Goal: Use online tool/utility

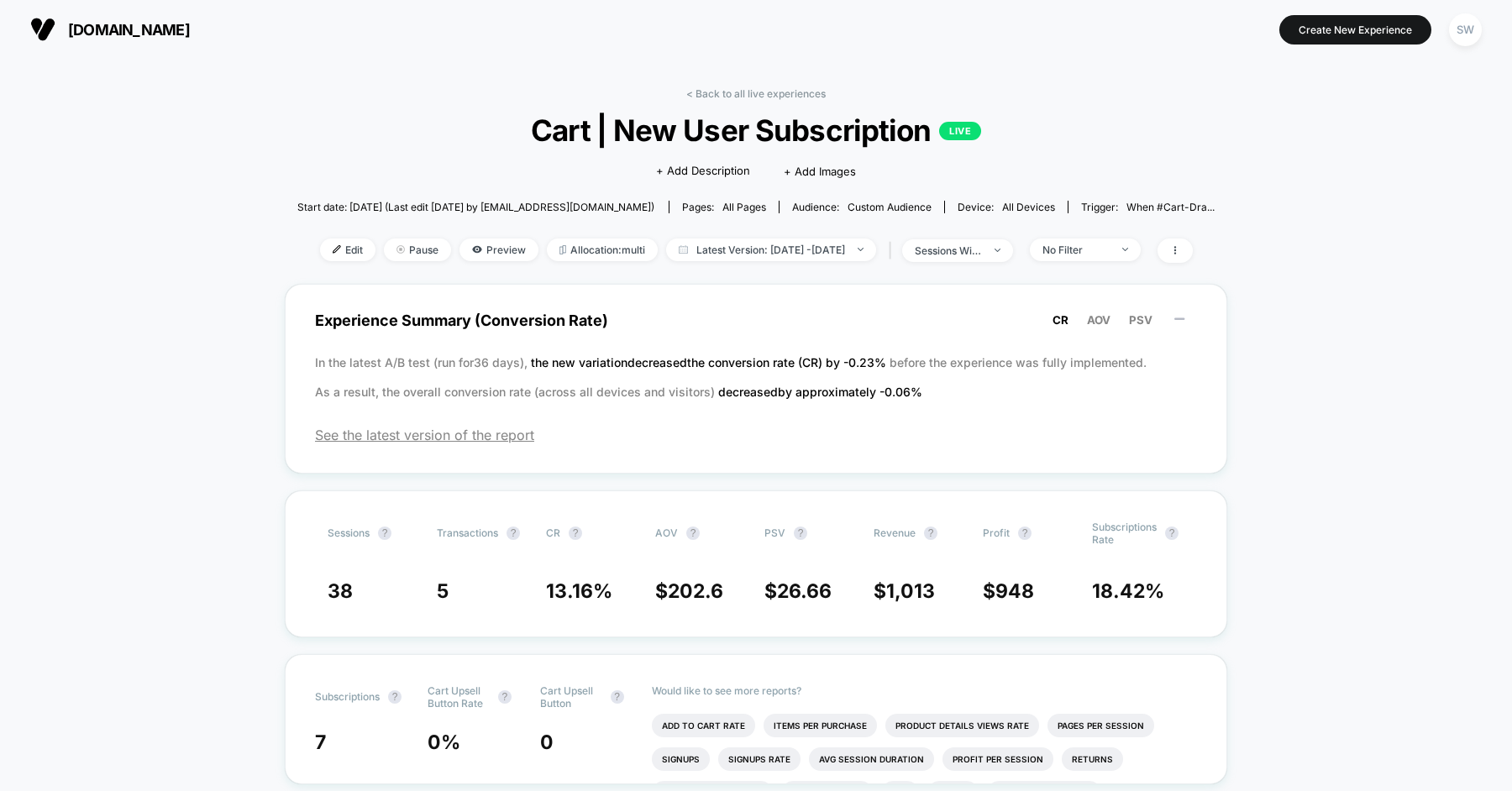
click at [743, 93] on link "< Back to all live experiences" at bounding box center [756, 93] width 140 height 13
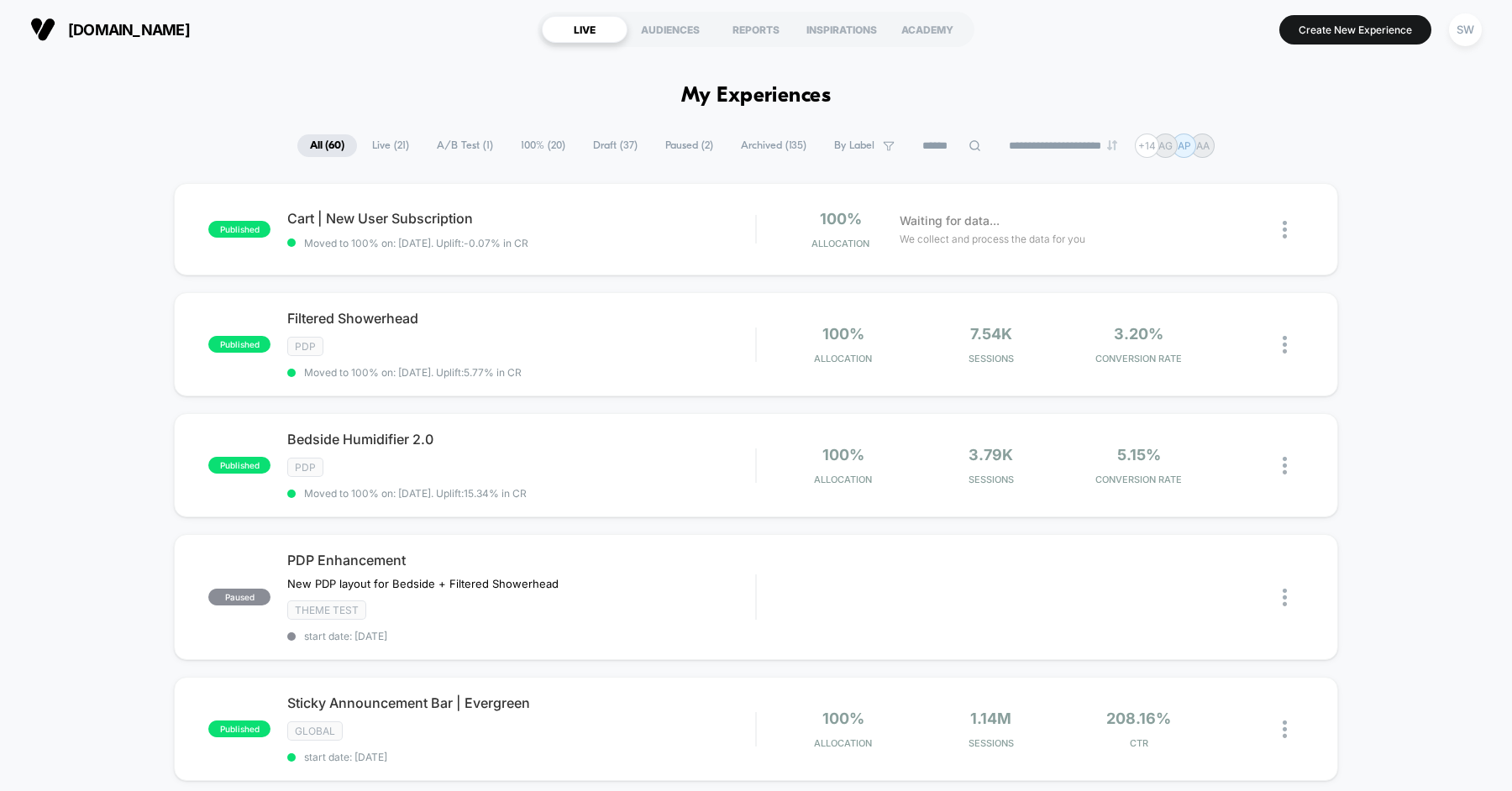
click at [607, 150] on span "Draft ( 37 )" at bounding box center [615, 146] width 70 height 22
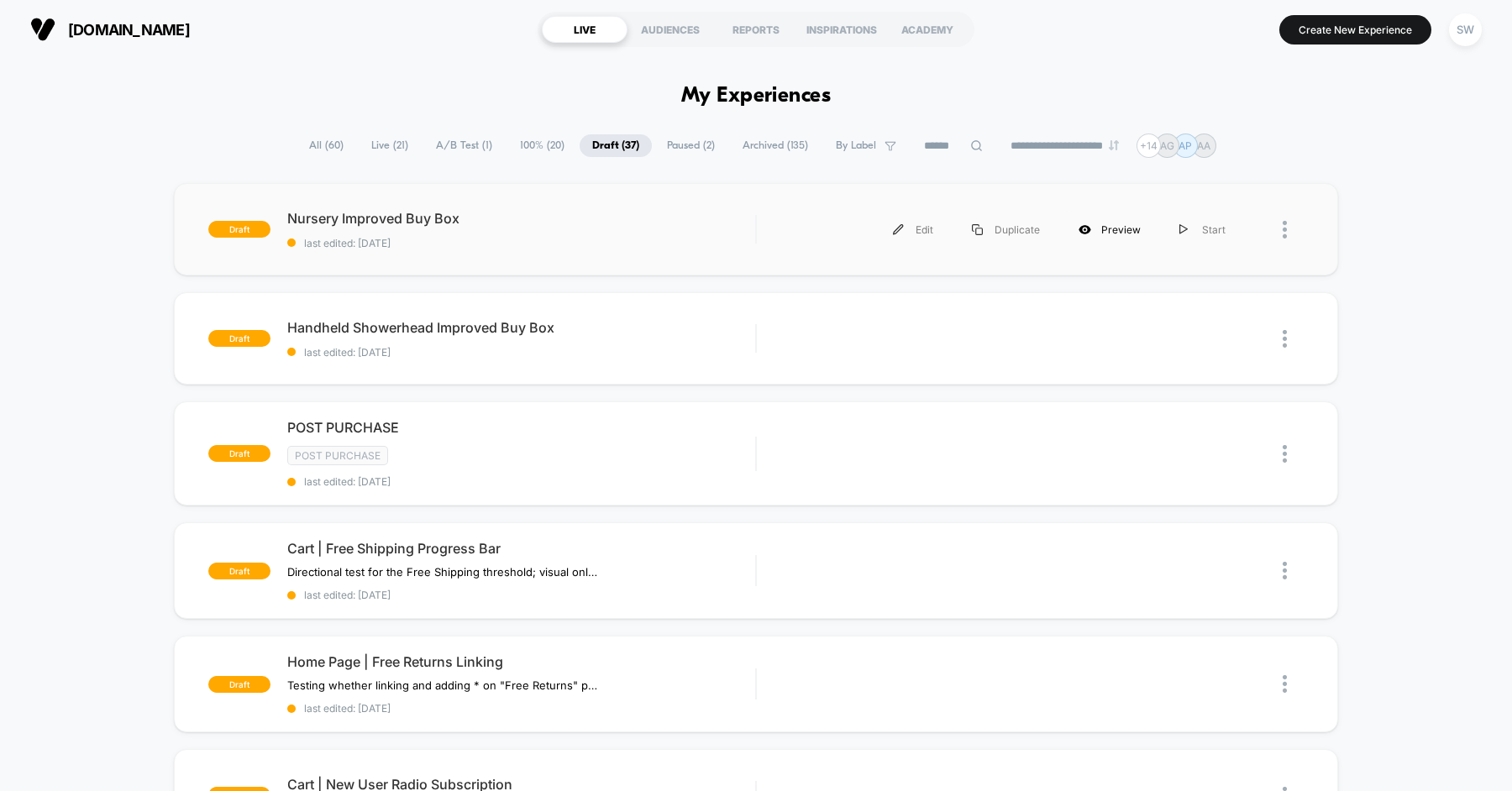
click at [1123, 229] on div "Preview" at bounding box center [1109, 230] width 101 height 38
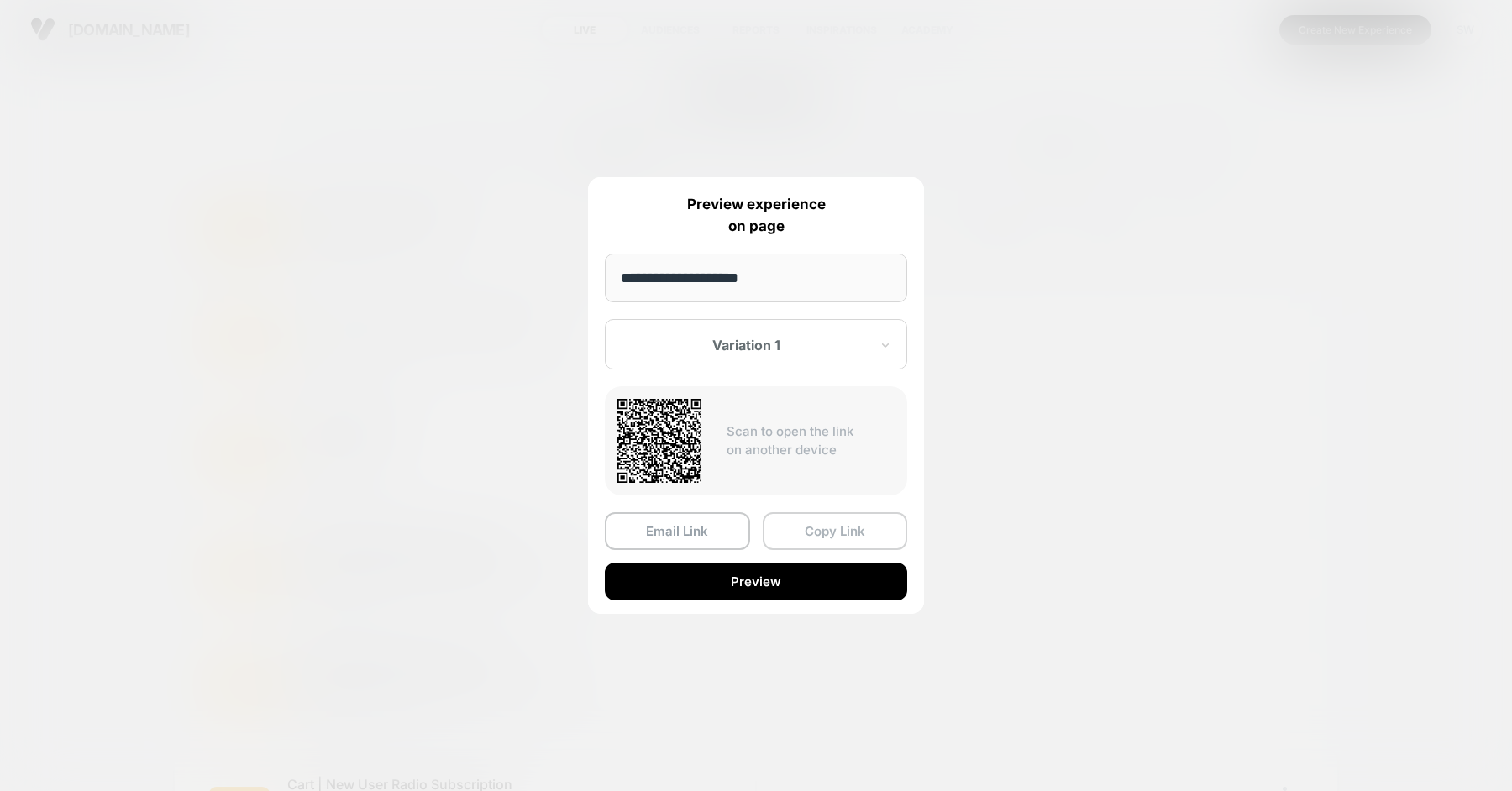
click at [803, 531] on button "Copy Link" at bounding box center [835, 531] width 146 height 38
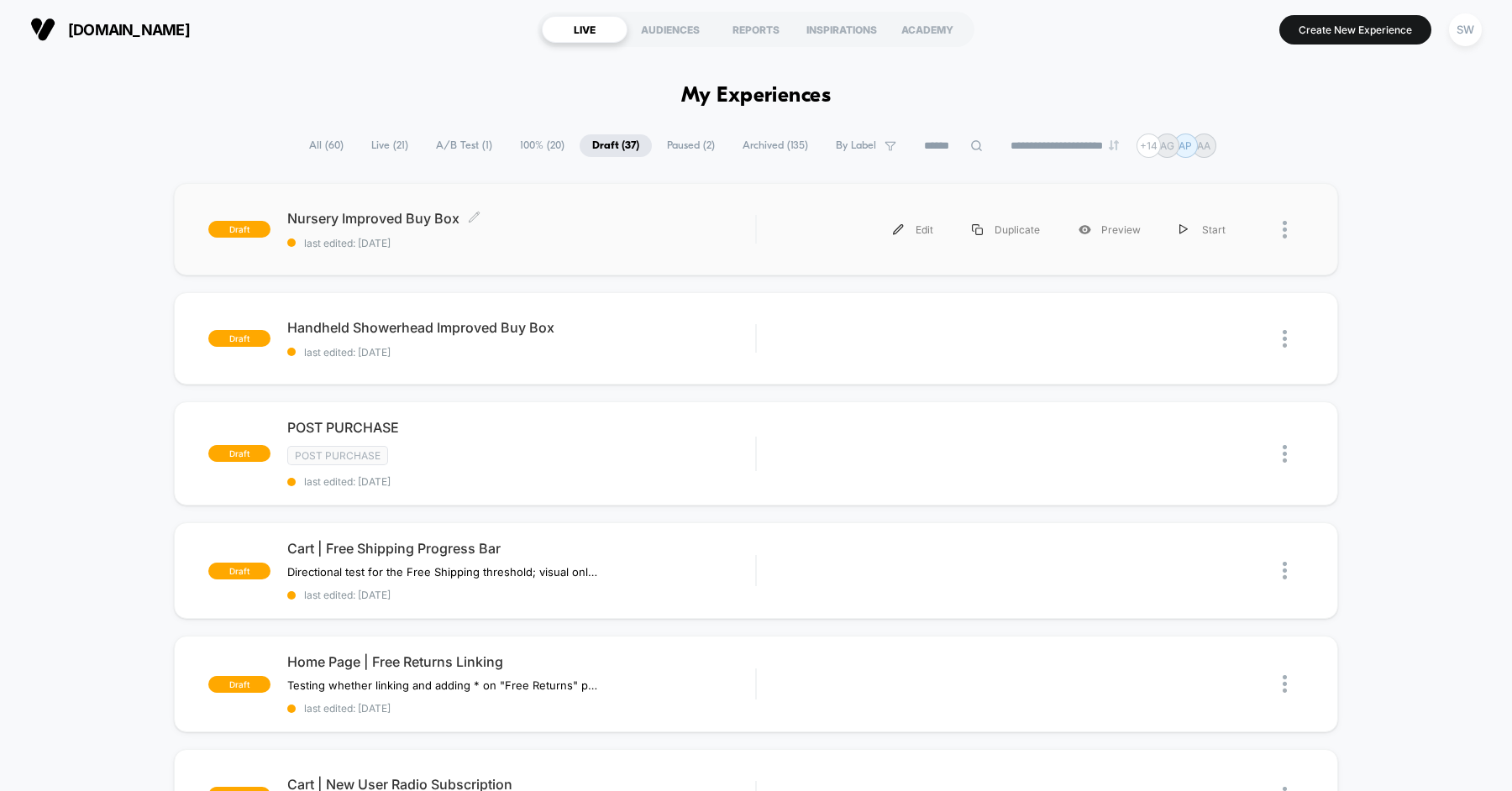
click at [637, 227] on div "Nursery Improved Buy Box Click to edit experience details Click to edit experie…" at bounding box center [521, 230] width 468 height 40
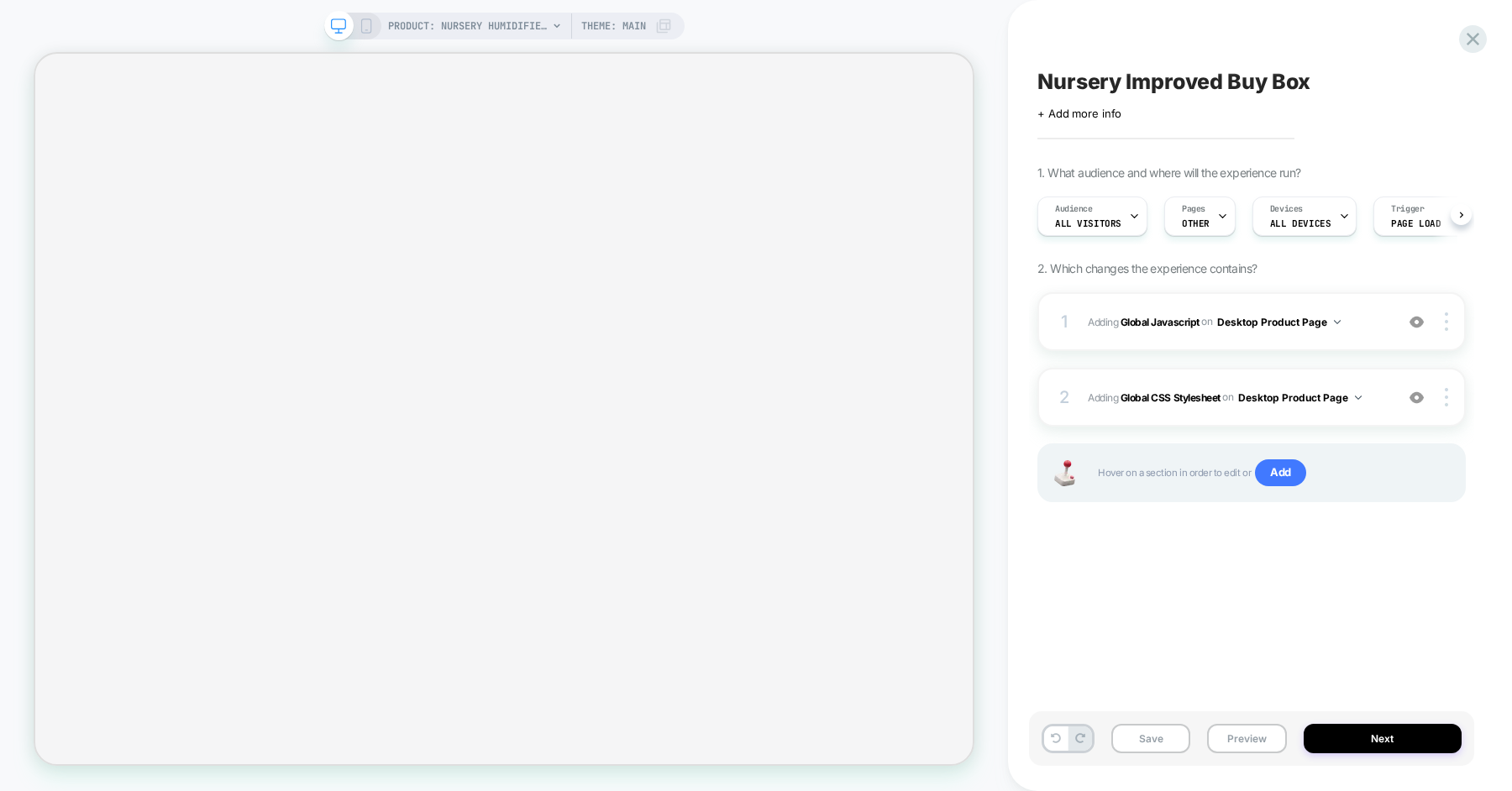
scroll to position [0, 1]
click at [1412, 395] on img at bounding box center [1416, 397] width 15 height 15
click at [1413, 319] on img at bounding box center [1416, 321] width 15 height 15
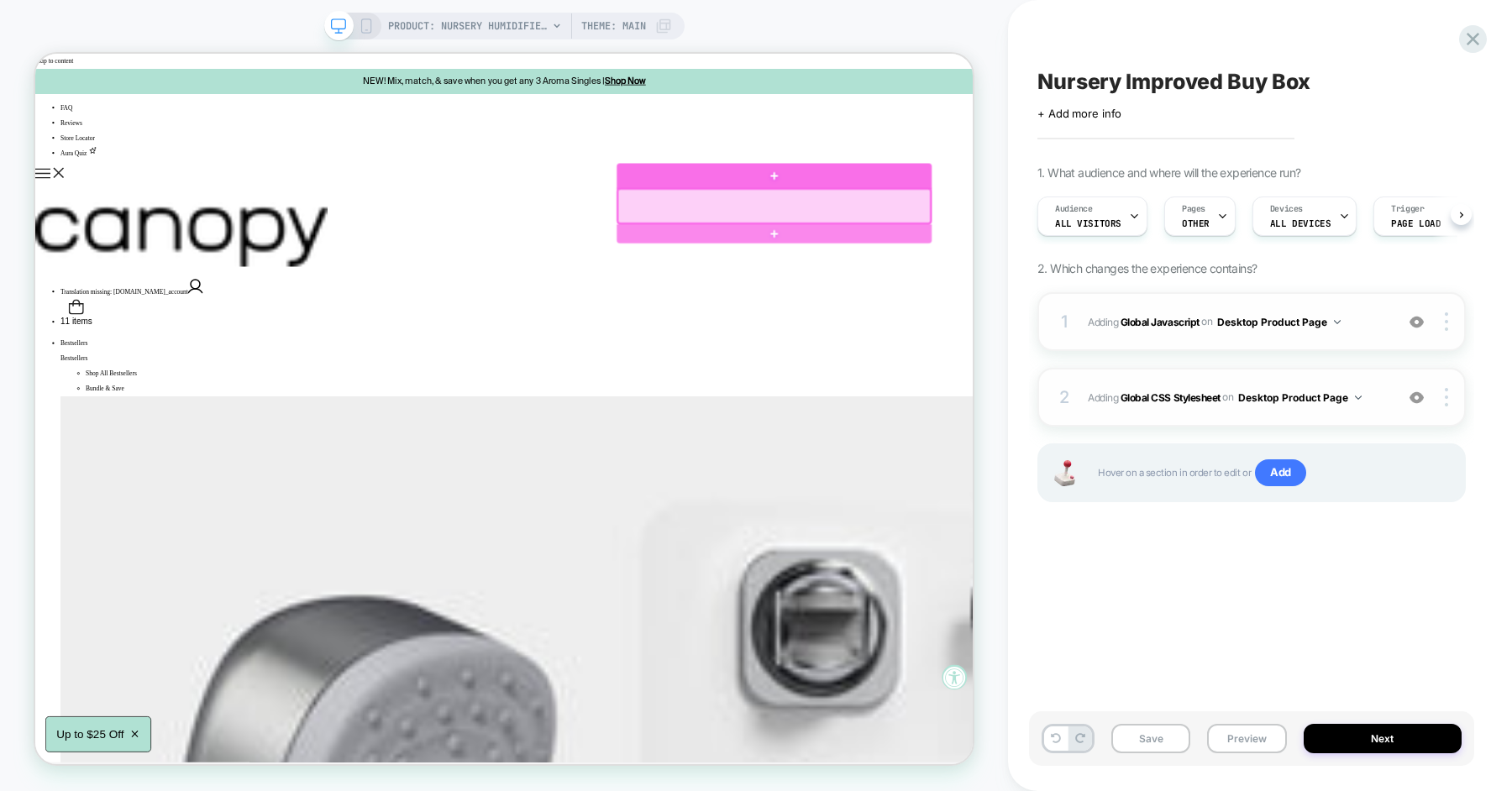
scroll to position [0, 0]
